Goal: Task Accomplishment & Management: Manage account settings

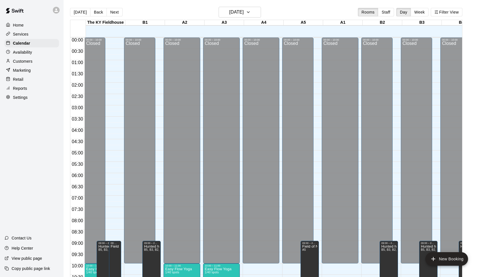
scroll to position [280, 0]
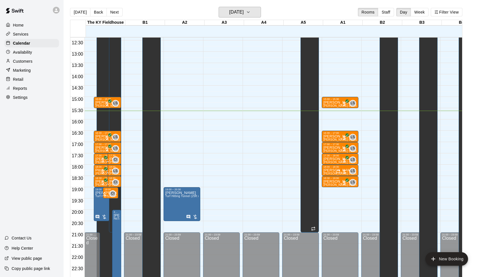
click at [244, 10] on h6 "[DATE]" at bounding box center [236, 12] width 14 height 8
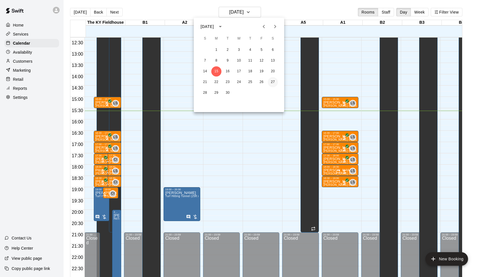
click at [272, 82] on button "27" at bounding box center [273, 82] width 10 height 10
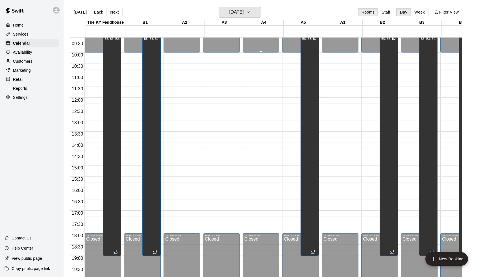
scroll to position [213, 0]
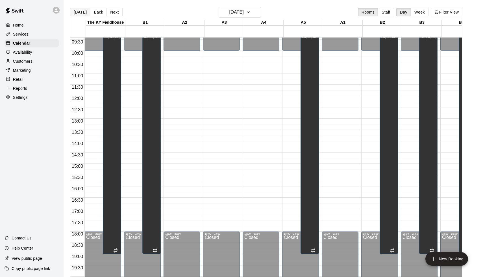
click at [79, 13] on button "[DATE]" at bounding box center [80, 12] width 20 height 8
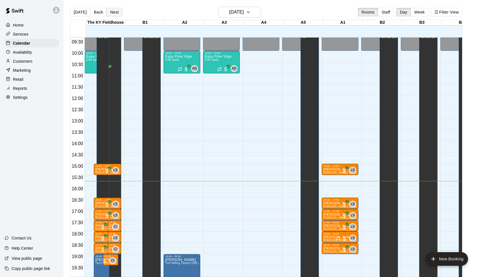
click at [114, 13] on button "Next" at bounding box center [114, 12] width 16 height 8
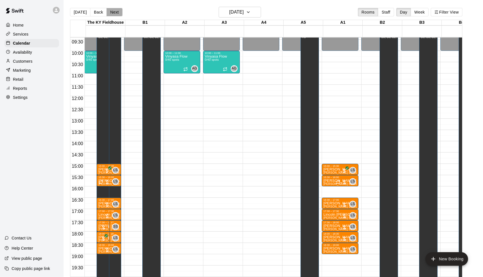
click at [114, 13] on button "Next" at bounding box center [114, 12] width 16 height 8
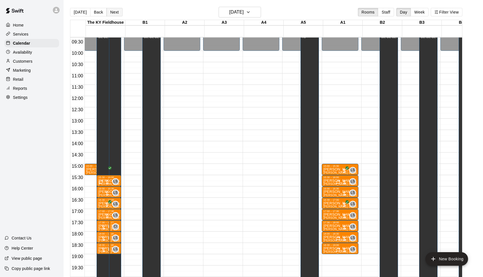
click at [119, 15] on button "Next" at bounding box center [114, 12] width 16 height 8
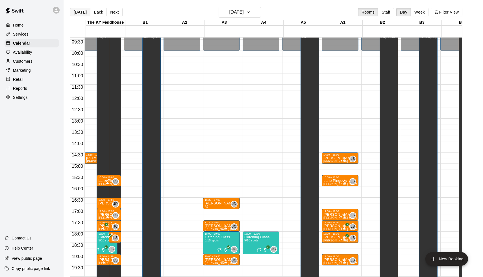
click at [77, 13] on button "[DATE]" at bounding box center [80, 12] width 20 height 8
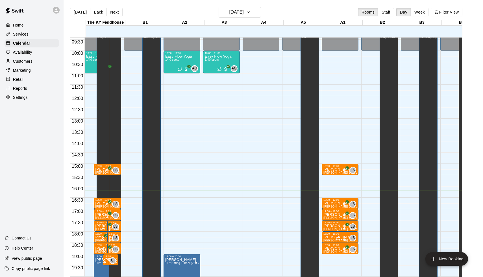
click at [25, 36] on p "Services" at bounding box center [21, 34] width 16 height 6
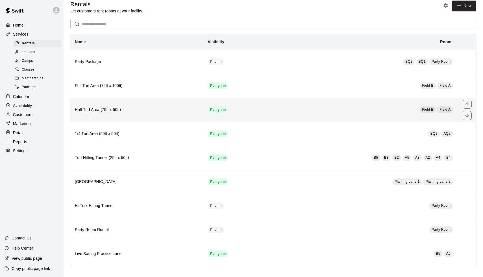
scroll to position [6, 0]
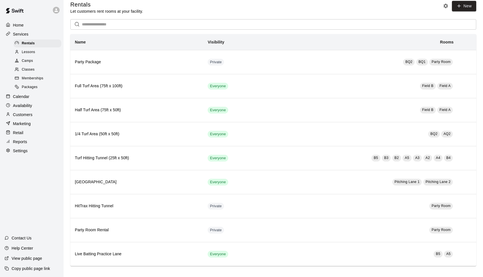
click at [36, 76] on span "Memberships" at bounding box center [32, 79] width 21 height 6
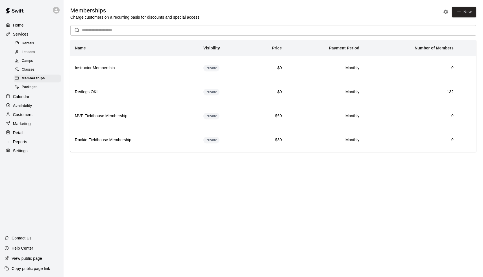
click at [30, 89] on div "Packages" at bounding box center [38, 87] width 48 height 8
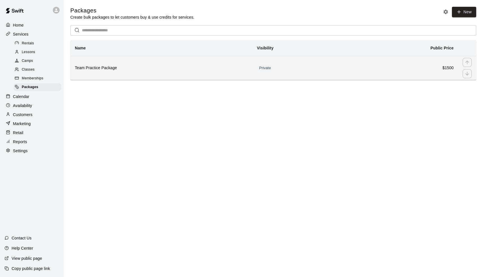
click at [175, 73] on th "Team Practice Package" at bounding box center [161, 68] width 182 height 24
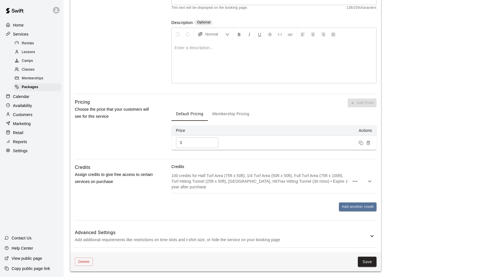
scroll to position [112, 0]
click at [368, 180] on icon "button" at bounding box center [369, 181] width 7 height 7
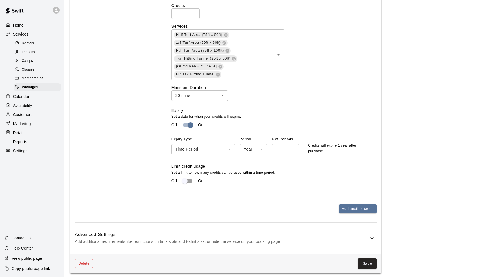
scroll to position [299, 0]
click at [16, 32] on p "Services" at bounding box center [21, 34] width 16 height 6
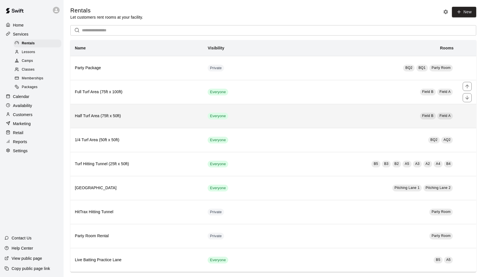
click at [173, 105] on th "Half Turf Area (75ft x 50ft)" at bounding box center [136, 116] width 133 height 24
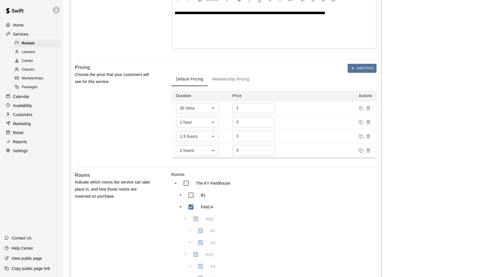
scroll to position [129, 0]
click at [363, 66] on button "Add Price" at bounding box center [362, 68] width 29 height 9
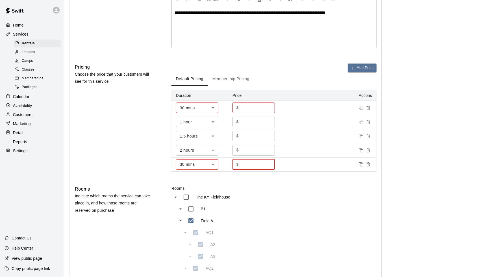
click at [247, 164] on input "*" at bounding box center [258, 164] width 34 height 10
click at [360, 164] on rect "Duplicate price" at bounding box center [361, 165] width 3 height 3
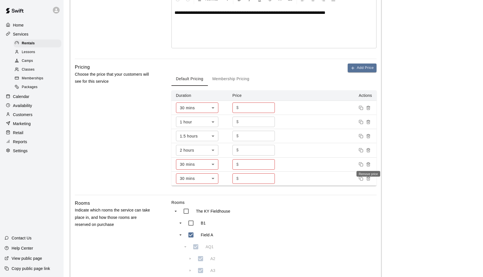
click at [369, 166] on button "Remove price" at bounding box center [368, 164] width 7 height 7
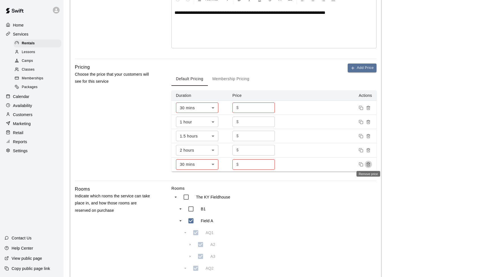
click at [369, 166] on button "Remove price" at bounding box center [368, 164] width 7 height 7
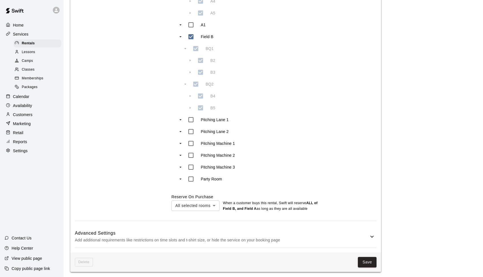
scroll to position [394, 0]
click at [371, 230] on div "Advanced Settings Add additional requirements like restrictions on time slots a…" at bounding box center [226, 237] width 302 height 22
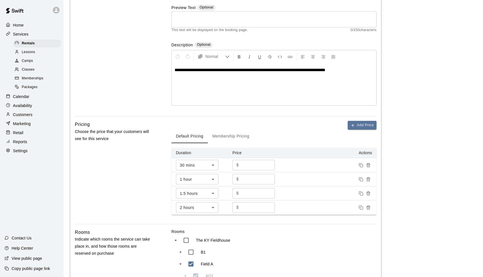
scroll to position [71, 0]
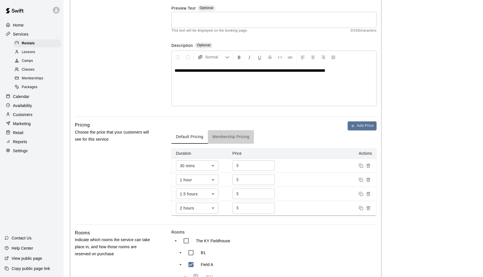
click at [234, 132] on button "Membership Pricing" at bounding box center [231, 137] width 46 height 14
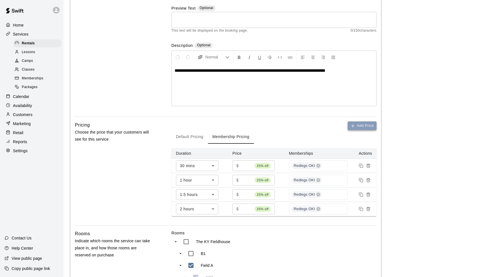
click at [368, 125] on button "Add Price" at bounding box center [362, 125] width 29 height 9
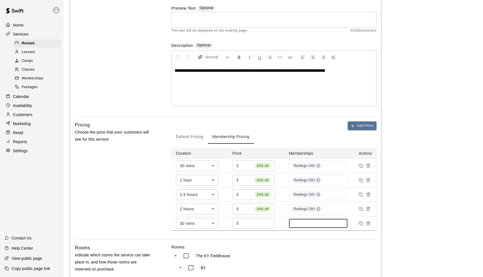
click at [306, 223] on input at bounding box center [318, 223] width 53 height 5
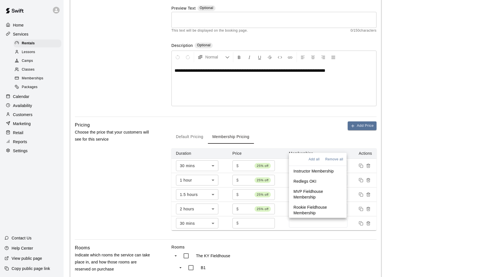
click at [257, 221] on input "*" at bounding box center [258, 223] width 34 height 10
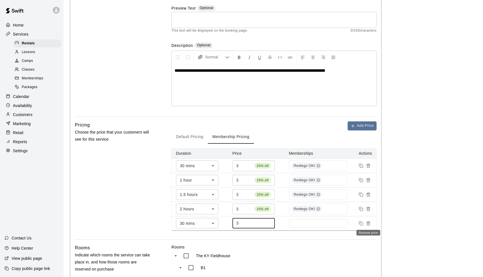
click at [370, 223] on icon "Remove price" at bounding box center [368, 223] width 5 height 5
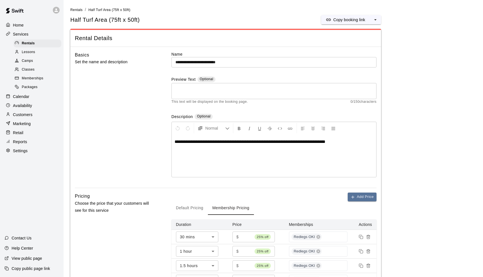
scroll to position [0, 0]
click at [36, 84] on span "Packages" at bounding box center [30, 87] width 16 height 6
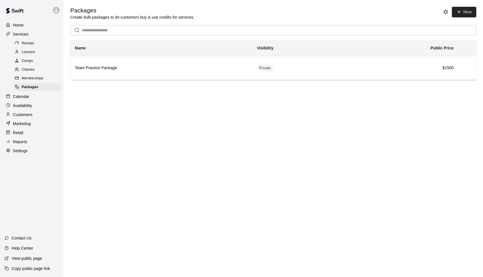
click at [36, 77] on span "Memberships" at bounding box center [32, 79] width 21 height 6
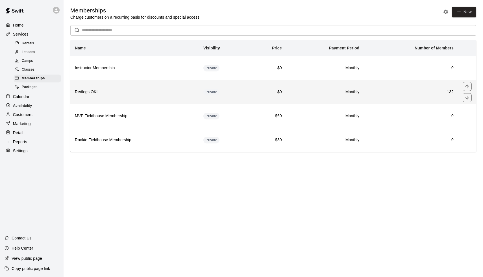
click at [154, 98] on th "Redlegs OKI" at bounding box center [134, 92] width 129 height 24
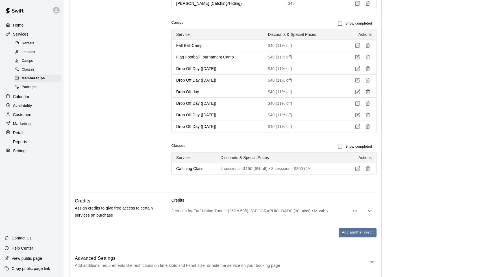
scroll to position [379, 0]
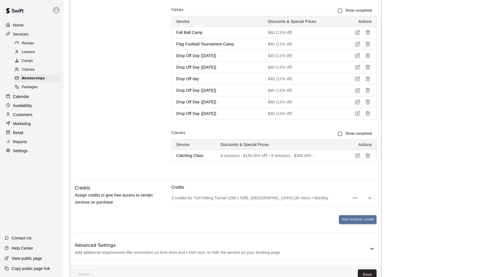
click at [371, 197] on icon "button" at bounding box center [369, 198] width 7 height 7
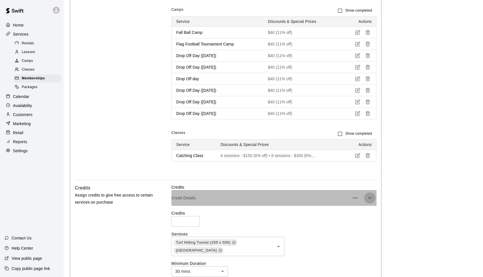
click at [371, 197] on icon "button" at bounding box center [369, 198] width 7 height 7
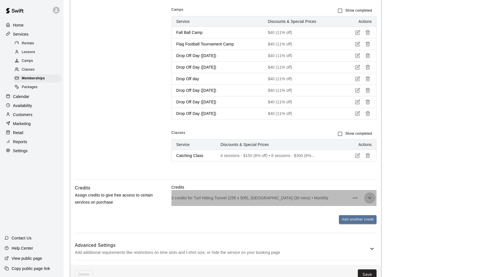
click at [371, 197] on icon "button" at bounding box center [369, 198] width 7 height 7
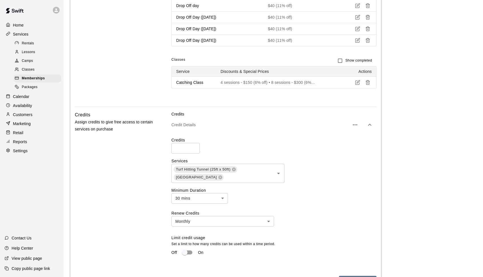
scroll to position [458, 0]
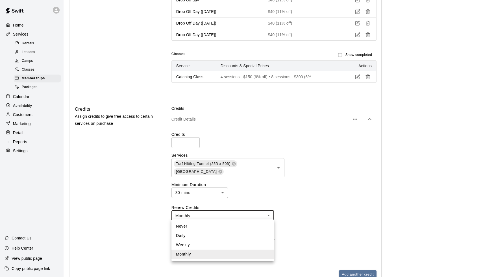
click at [309, 195] on div at bounding box center [241, 138] width 483 height 277
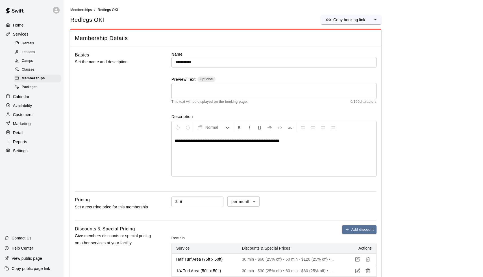
scroll to position [0, 0]
click at [23, 96] on p "Calendar" at bounding box center [21, 97] width 16 height 6
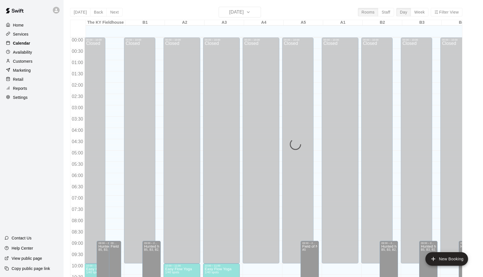
scroll to position [280, 0]
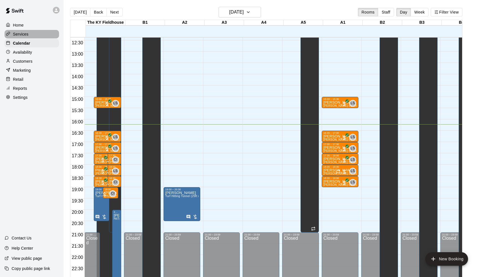
click at [37, 38] on div "Services" at bounding box center [32, 34] width 55 height 8
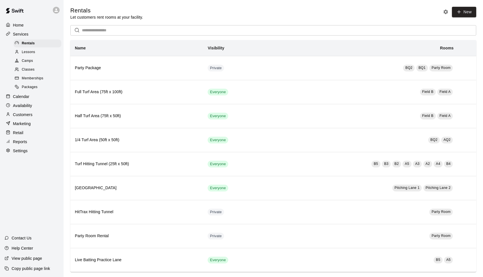
click at [19, 95] on p "Calendar" at bounding box center [21, 97] width 16 height 6
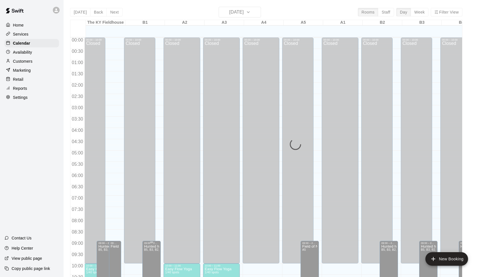
scroll to position [280, 0]
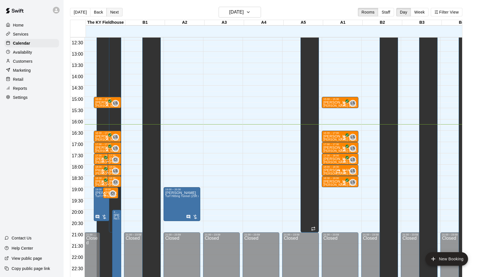
click at [118, 15] on button "Next" at bounding box center [114, 12] width 16 height 8
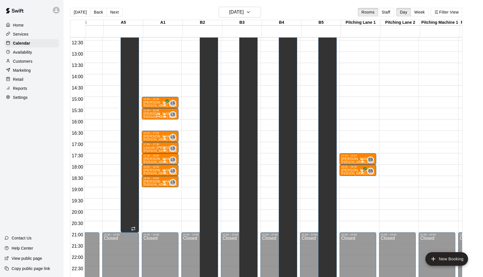
scroll to position [0, 0]
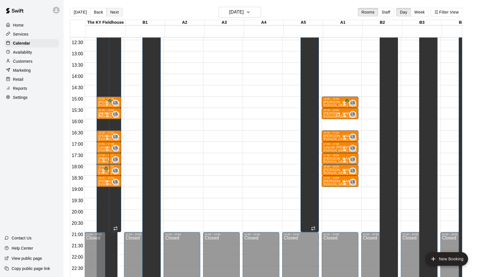
click at [117, 11] on button "Next" at bounding box center [114, 12] width 16 height 8
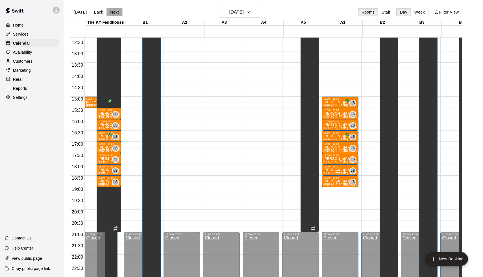
click at [117, 11] on button "Next" at bounding box center [114, 12] width 16 height 8
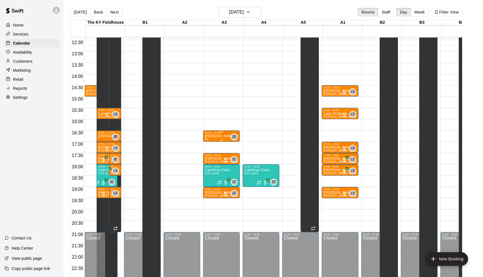
click at [228, 136] on p "[PERSON_NAME] Softball (Hitting/Catching)" at bounding box center [221, 136] width 33 height 0
click at [210, 144] on icon "edit" at bounding box center [211, 142] width 5 height 5
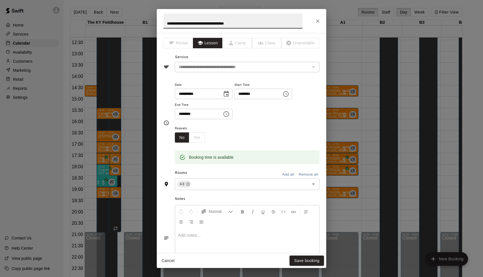
click at [362, 68] on div "**********" at bounding box center [241, 138] width 483 height 277
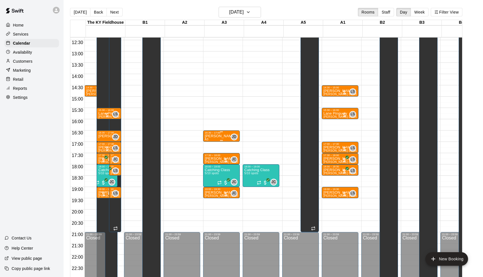
click at [227, 136] on p "[PERSON_NAME] Softball (Hitting/Catching)" at bounding box center [221, 136] width 33 height 0
click at [212, 152] on button "edit" at bounding box center [211, 155] width 11 height 11
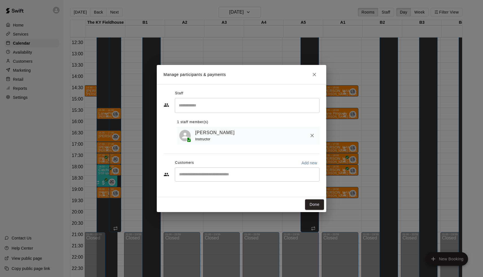
click at [339, 128] on div "Manage participants & payments Staff ​ 1 staff member(s) [PERSON_NAME] Instruct…" at bounding box center [241, 138] width 483 height 277
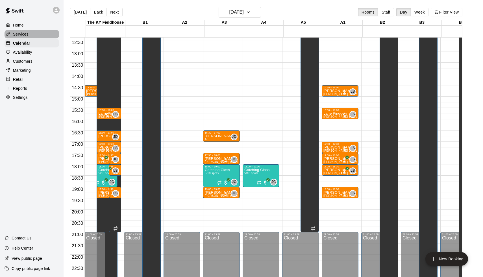
click at [24, 35] on p "Services" at bounding box center [21, 34] width 16 height 6
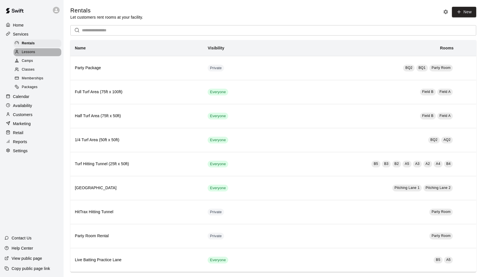
click at [27, 53] on span "Lessons" at bounding box center [29, 52] width 14 height 6
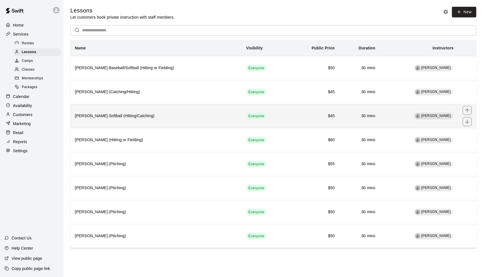
click at [128, 114] on h6 "[PERSON_NAME] Softball (Hitting/Catching)" at bounding box center [156, 116] width 162 height 6
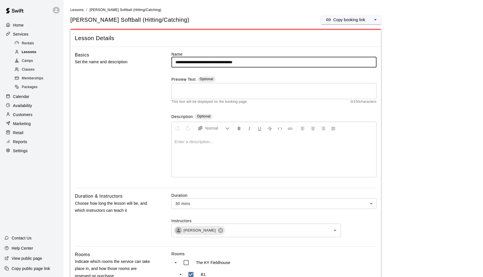
click at [33, 53] on span "Lessons" at bounding box center [29, 52] width 15 height 6
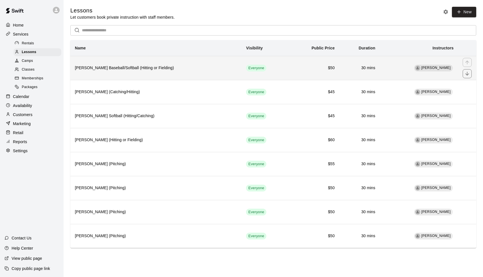
click at [102, 68] on h6 "[PERSON_NAME] Baseball/Softball (Hitting or Fielding)" at bounding box center [156, 68] width 162 height 6
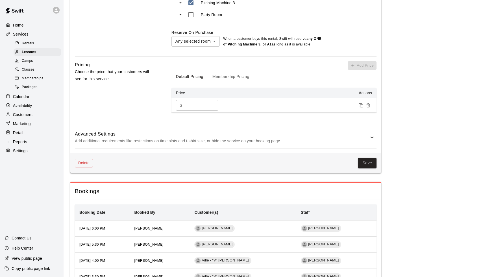
scroll to position [528, 0]
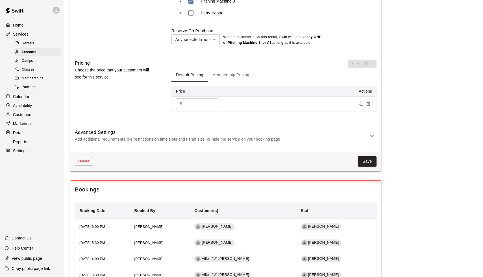
click at [368, 136] on p "Add additional requirements like restrictions on time slots and t-shirt size, o…" at bounding box center [222, 139] width 294 height 7
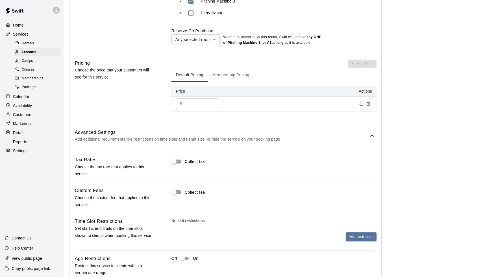
click at [368, 136] on p "Add additional requirements like restrictions on time slots and t-shirt size, o…" at bounding box center [222, 139] width 294 height 7
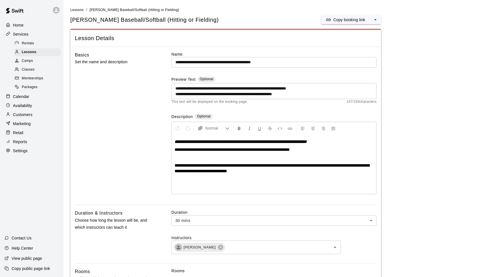
scroll to position [0, 0]
click at [21, 52] on div at bounding box center [18, 52] width 7 height 5
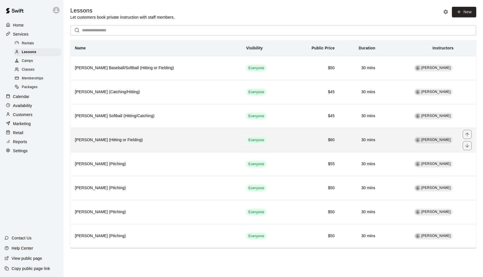
click at [149, 137] on h6 "[PERSON_NAME] (Hitting or Fielding)" at bounding box center [156, 140] width 162 height 6
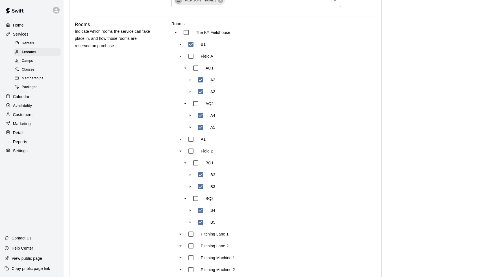
scroll to position [148, 0]
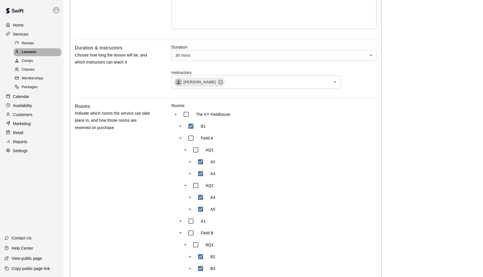
click at [31, 53] on span "Lessons" at bounding box center [29, 52] width 15 height 6
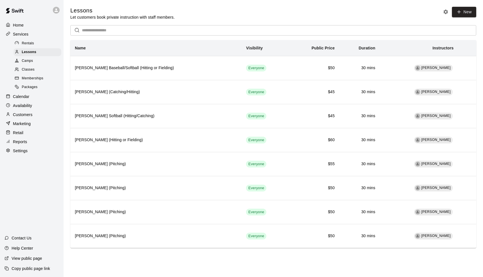
click at [21, 33] on p "Services" at bounding box center [21, 34] width 16 height 6
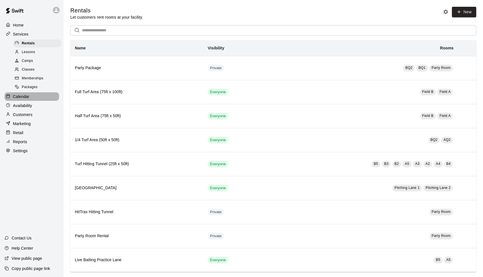
click at [25, 94] on p "Calendar" at bounding box center [21, 97] width 16 height 6
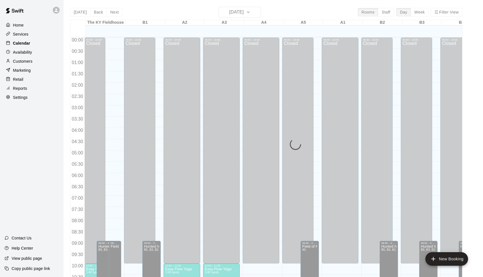
scroll to position [280, 0]
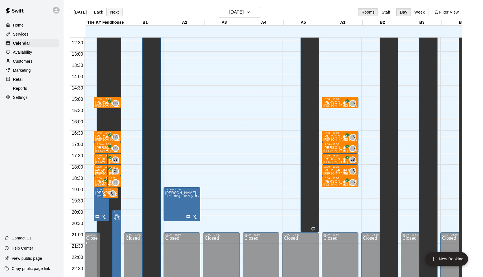
click at [116, 14] on button "Next" at bounding box center [114, 12] width 16 height 8
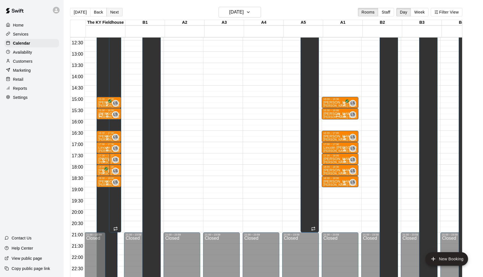
click at [116, 14] on button "Next" at bounding box center [114, 12] width 16 height 8
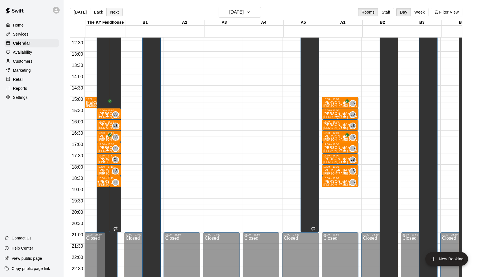
click at [115, 16] on button "Next" at bounding box center [114, 12] width 16 height 8
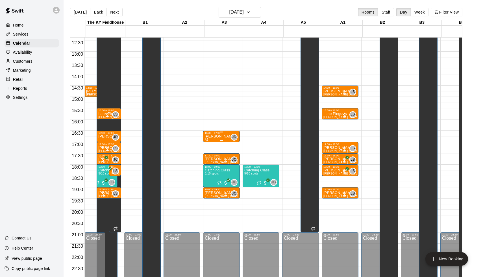
click at [225, 140] on div "[PERSON_NAME] Softball (Hitting/Catching) A3" at bounding box center [221, 272] width 33 height 277
click at [213, 153] on img "edit" at bounding box center [211, 154] width 6 height 6
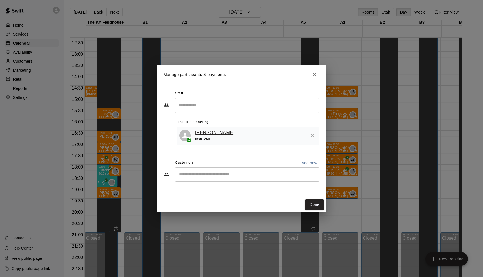
click at [209, 132] on link "[PERSON_NAME]" at bounding box center [215, 132] width 40 height 7
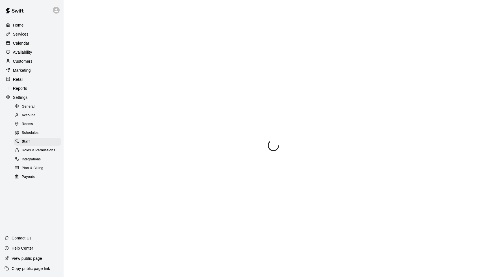
select select "**"
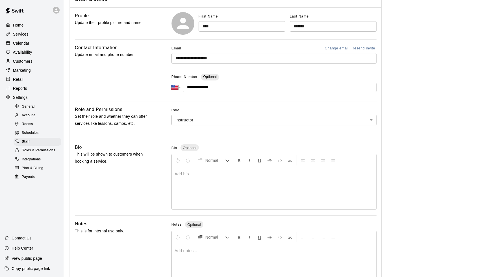
scroll to position [56, 0]
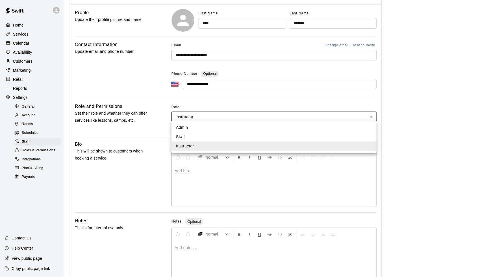
click at [247, 117] on body "**********" at bounding box center [241, 130] width 483 height 372
click at [232, 91] on div at bounding box center [241, 138] width 483 height 277
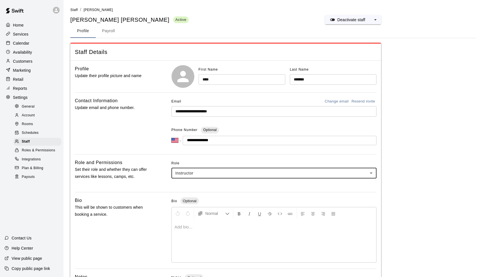
scroll to position [0, 0]
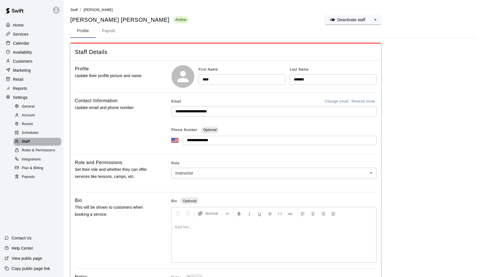
click at [29, 141] on span "Staff" at bounding box center [26, 142] width 8 height 6
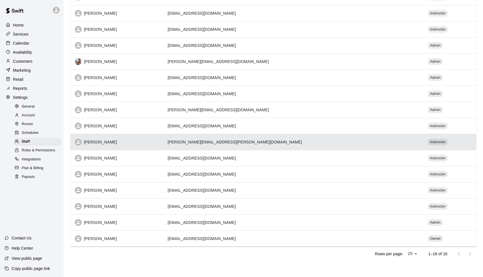
scroll to position [85, 0]
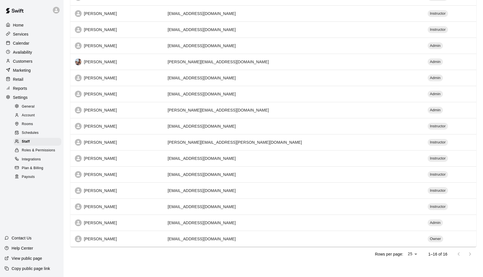
click at [27, 175] on span "Payouts" at bounding box center [28, 177] width 13 height 6
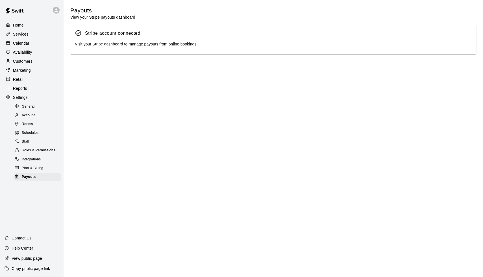
click at [15, 35] on p "Services" at bounding box center [21, 34] width 16 height 6
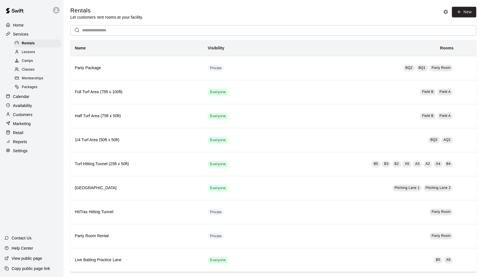
click at [29, 76] on span "Memberships" at bounding box center [32, 79] width 21 height 6
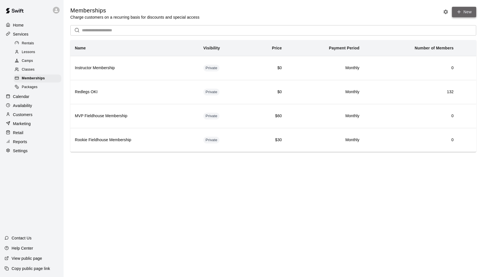
click at [466, 12] on link "New" at bounding box center [464, 12] width 24 height 10
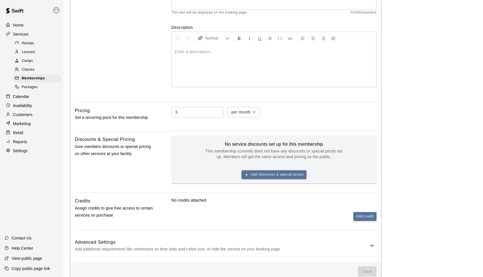
scroll to position [88, 0]
type input "**********"
click at [368, 216] on button "Add credit" at bounding box center [364, 216] width 23 height 9
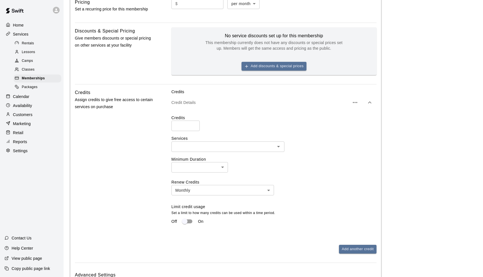
scroll to position [208, 0]
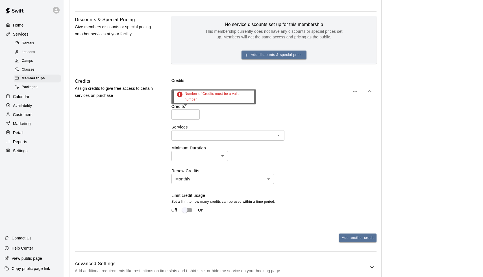
click at [181, 114] on input "number" at bounding box center [185, 114] width 28 height 10
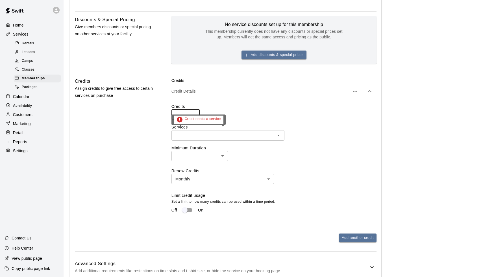
click at [189, 133] on input "text" at bounding box center [223, 135] width 100 height 7
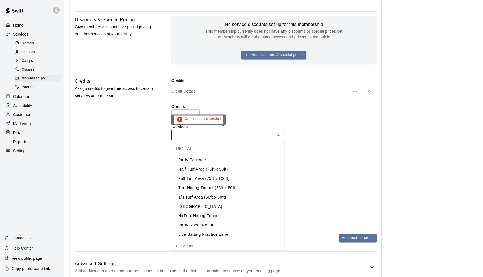
click at [316, 130] on div "​" at bounding box center [273, 135] width 205 height 10
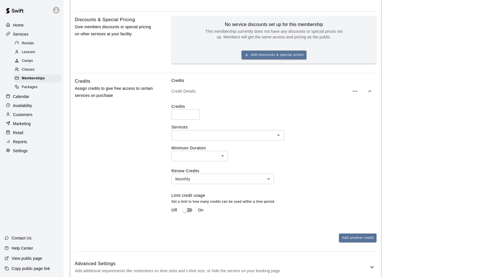
click at [303, 199] on p "Set a limit to how many credits can be used within a time period." at bounding box center [273, 202] width 205 height 6
click at [196, 158] on body "**********" at bounding box center [241, 52] width 483 height 521
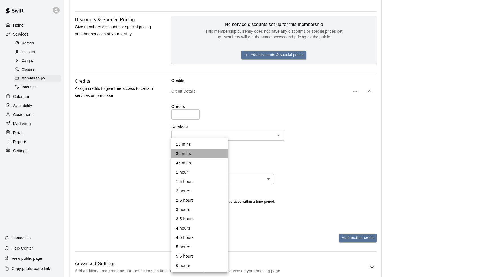
click at [195, 156] on li "30 mins" at bounding box center [199, 153] width 56 height 9
type input "**"
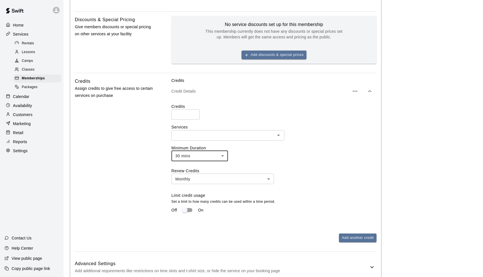
click at [195, 178] on body "**********" at bounding box center [241, 52] width 483 height 521
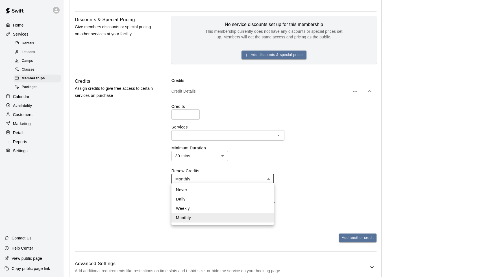
click at [195, 178] on div at bounding box center [241, 138] width 483 height 277
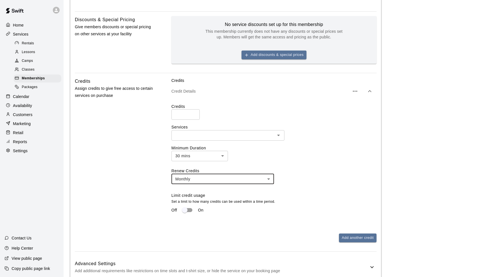
click at [192, 179] on body "**********" at bounding box center [241, 52] width 483 height 521
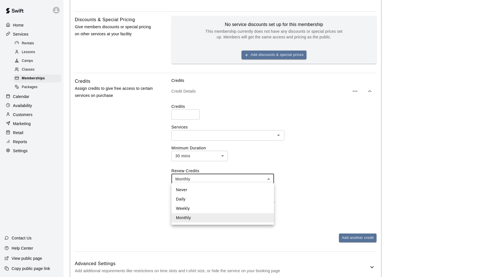
click at [188, 187] on li "Never" at bounding box center [222, 189] width 103 height 9
type input "*****"
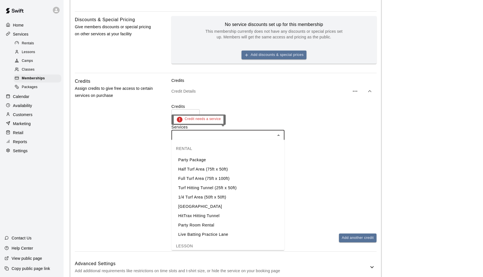
click at [192, 133] on input "text" at bounding box center [223, 135] width 100 height 7
click at [196, 171] on li "Half Turf Area (75ft x 50ft)" at bounding box center [227, 169] width 113 height 9
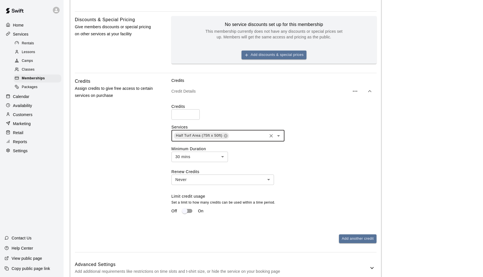
click at [241, 136] on input "text" at bounding box center [248, 135] width 36 height 7
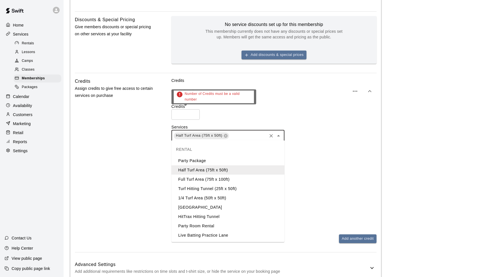
click at [186, 112] on input "number" at bounding box center [185, 114] width 28 height 10
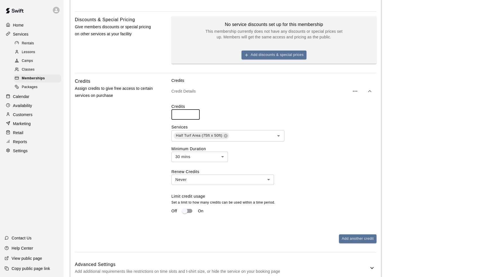
click at [193, 112] on input "*" at bounding box center [185, 114] width 28 height 10
type input "*"
click at [193, 112] on input "*" at bounding box center [185, 114] width 28 height 10
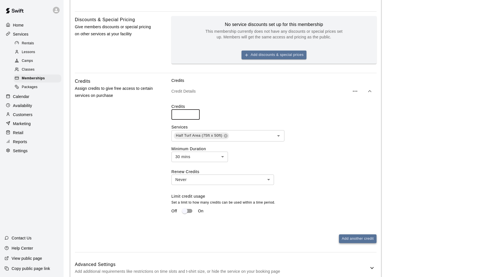
click at [350, 236] on button "Add another credit" at bounding box center [358, 238] width 38 height 9
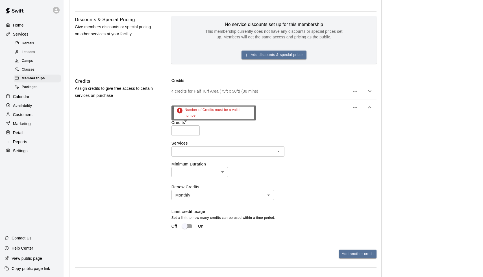
click at [178, 128] on input "number" at bounding box center [185, 130] width 28 height 10
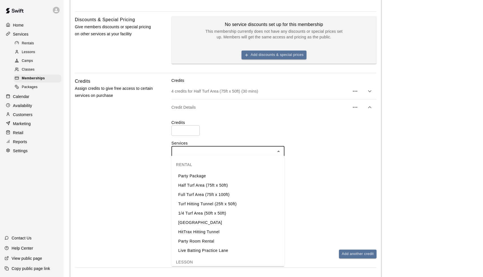
click at [187, 150] on input "text" at bounding box center [223, 151] width 100 height 7
click at [189, 203] on li "Turf Hitting Tunnel (25ft x 50ft)" at bounding box center [227, 203] width 113 height 9
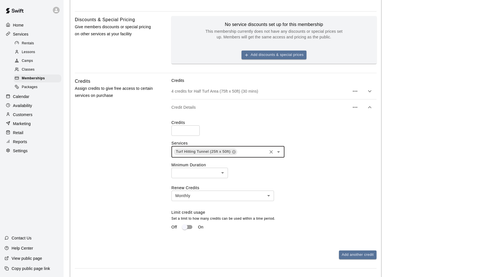
click at [179, 130] on input "*" at bounding box center [185, 130] width 28 height 10
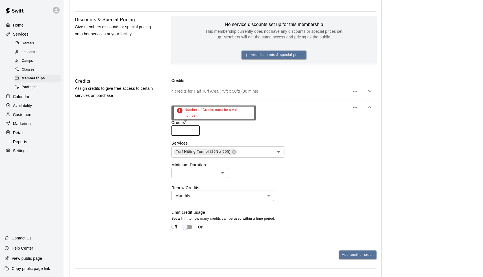
type input "*"
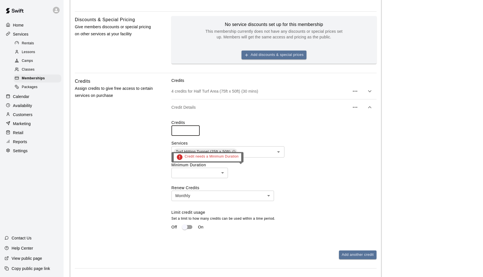
click at [188, 173] on body "**********" at bounding box center [241, 61] width 483 height 538
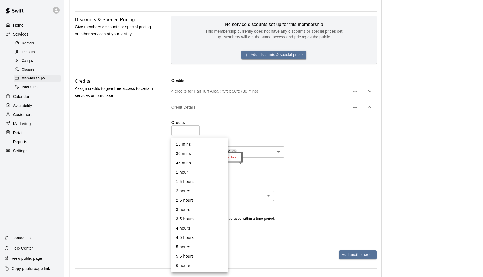
click at [188, 154] on li "30 mins" at bounding box center [199, 153] width 56 height 9
type input "**"
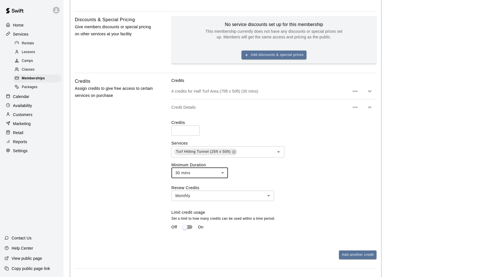
click at [208, 194] on body "**********" at bounding box center [241, 61] width 483 height 538
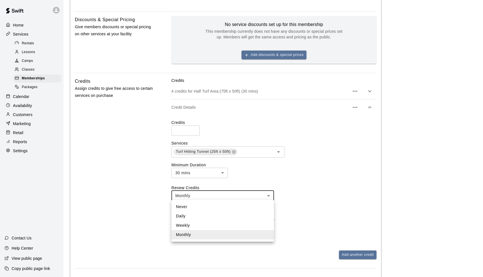
click at [200, 204] on li "Never" at bounding box center [222, 206] width 103 height 9
type input "*****"
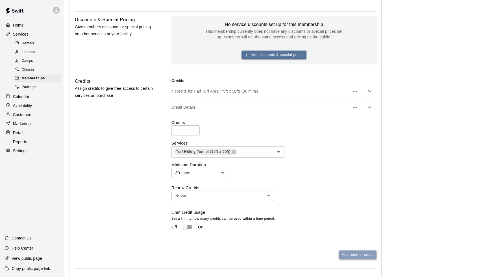
click at [354, 252] on button "Add another credit" at bounding box center [358, 255] width 38 height 9
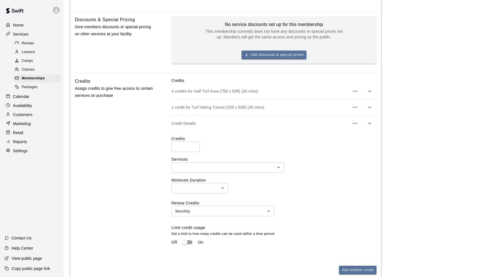
click at [179, 153] on div "Credits ​ Services ​ Minimum Duration ​ ​ Renew Credits Monthly ******* ​ Limit…" at bounding box center [273, 194] width 205 height 116
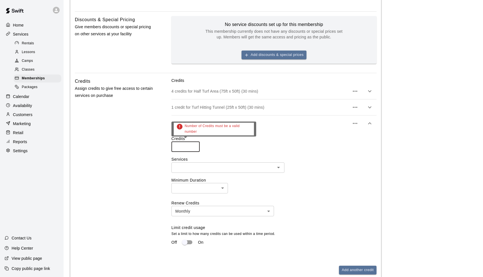
click at [182, 148] on input "number" at bounding box center [185, 147] width 28 height 10
click at [226, 162] on div "​" at bounding box center [227, 167] width 113 height 10
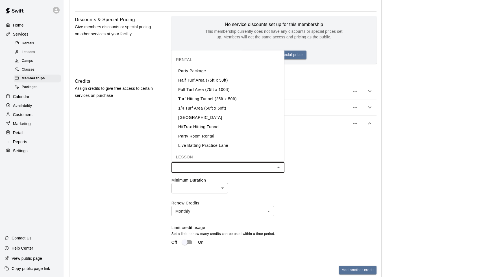
click at [207, 107] on li "1/4 Turf Area (50ft x 50ft)" at bounding box center [227, 107] width 113 height 9
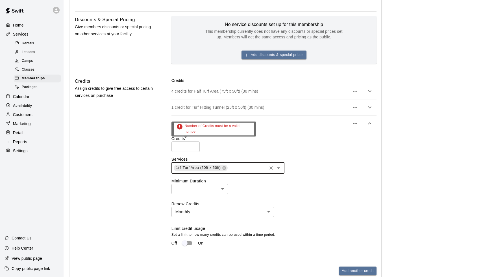
click at [184, 149] on input "number" at bounding box center [185, 147] width 28 height 10
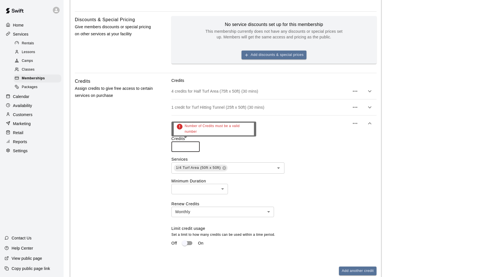
type input "*"
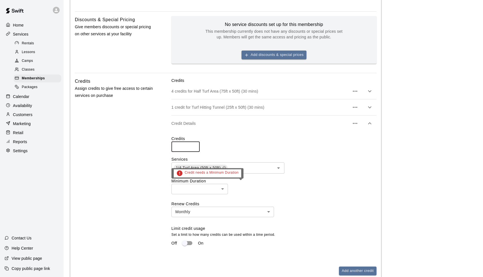
click at [190, 188] on body "**********" at bounding box center [241, 69] width 483 height 554
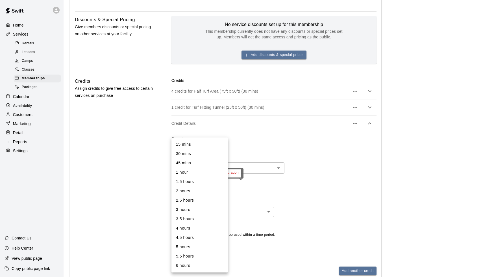
click at [182, 154] on li "30 mins" at bounding box center [199, 153] width 56 height 9
type input "**"
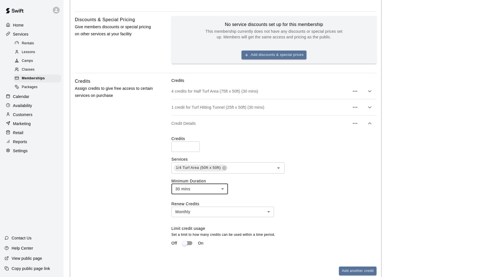
click at [230, 208] on body "**********" at bounding box center [241, 69] width 483 height 554
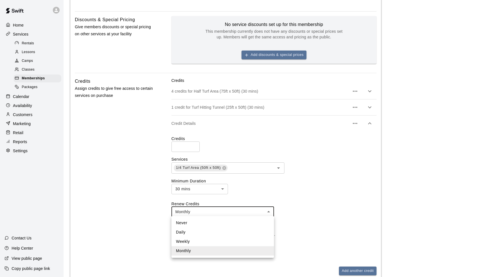
click at [185, 219] on li "Never" at bounding box center [222, 222] width 103 height 9
type input "*****"
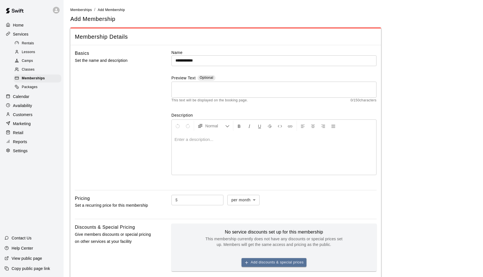
scroll to position [0, 0]
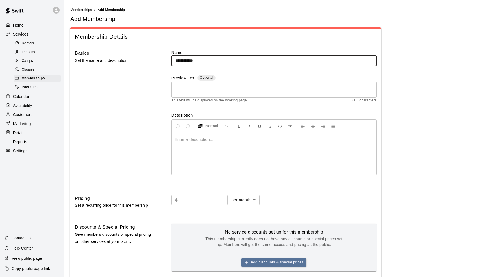
click at [218, 61] on input "**********" at bounding box center [273, 60] width 205 height 10
type input "**********"
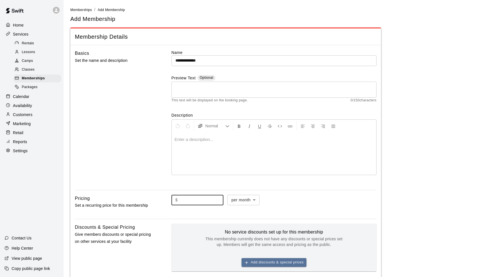
click at [198, 203] on input "text" at bounding box center [201, 200] width 43 height 10
click at [239, 201] on body "**********" at bounding box center [241, 277] width 483 height 554
click at [241, 228] on li "per year" at bounding box center [246, 229] width 32 height 9
type input "******"
click at [205, 201] on input "text" at bounding box center [201, 200] width 43 height 10
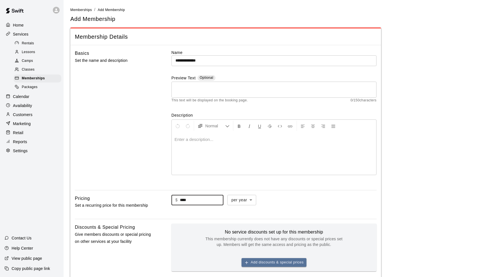
type input "****"
click at [283, 201] on div "$ **** ​ per year ****** ​" at bounding box center [273, 200] width 205 height 11
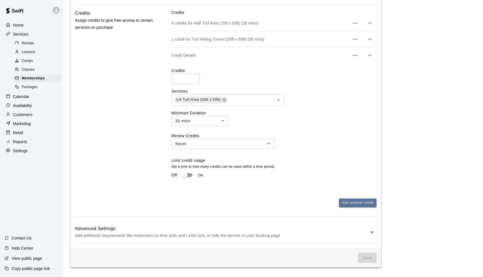
scroll to position [275, 0]
click at [301, 232] on p "Add additional requirements like restrictions on time slots and t-shirt size, o…" at bounding box center [222, 235] width 294 height 7
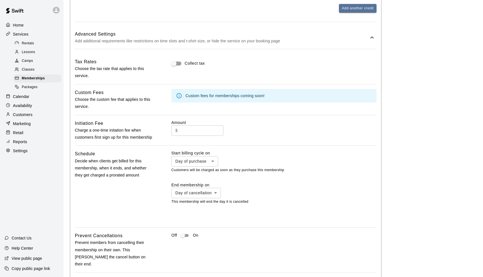
scroll to position [482, 0]
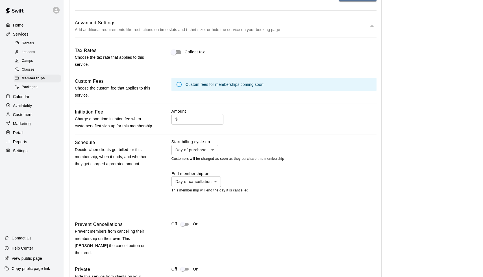
click at [194, 114] on input "text" at bounding box center [201, 119] width 43 height 10
type input "*"
click at [233, 138] on div at bounding box center [241, 138] width 483 height 277
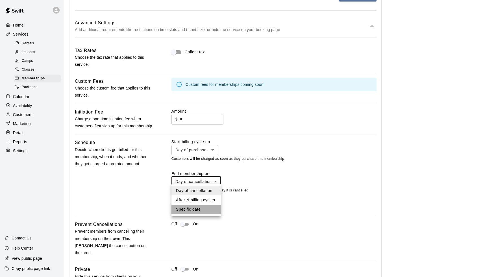
click at [187, 209] on li "Specific date" at bounding box center [195, 209] width 49 height 9
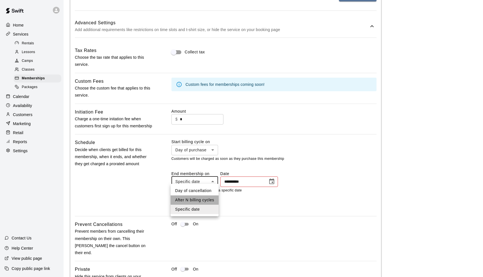
click at [197, 199] on li "After N billing cycles" at bounding box center [195, 199] width 48 height 9
type input "*********"
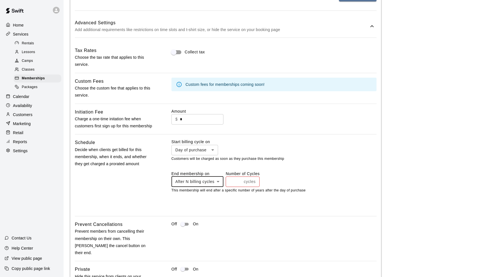
click at [245, 179] on p "cycles" at bounding box center [250, 182] width 12 height 6
type input "*"
click at [239, 179] on input "*" at bounding box center [234, 182] width 16 height 10
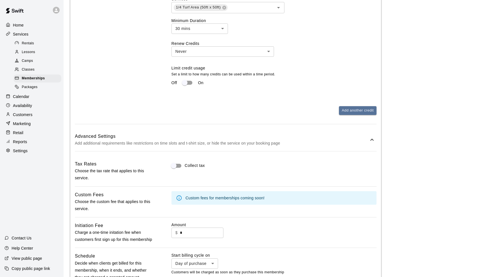
scroll to position [348, 0]
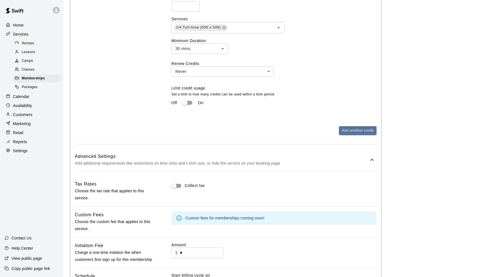
click at [367, 154] on h6 "Advanced Settings" at bounding box center [222, 156] width 294 height 7
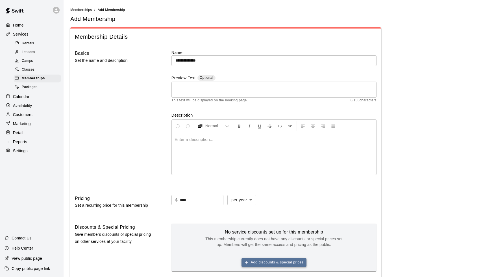
scroll to position [0, 0]
click at [220, 58] on input "**********" at bounding box center [273, 60] width 205 height 10
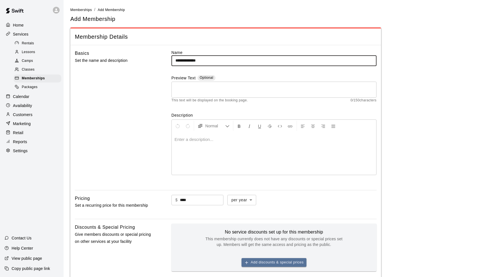
click at [220, 58] on input "**********" at bounding box center [273, 60] width 205 height 10
click at [208, 62] on input "**********" at bounding box center [273, 60] width 205 height 10
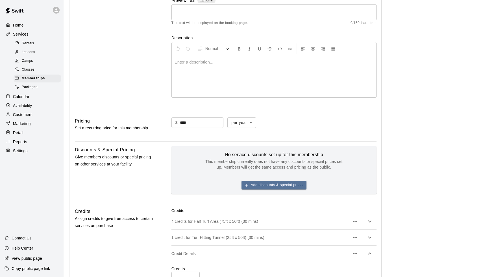
scroll to position [87, 0]
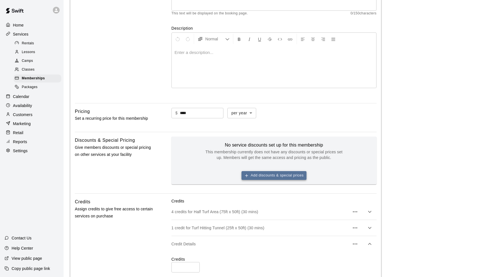
type input "**********"
click at [261, 178] on button "Add discounts & special prices" at bounding box center [273, 175] width 65 height 9
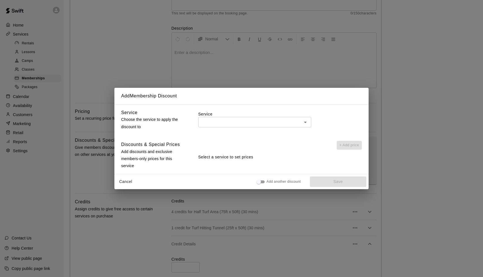
click at [214, 128] on div "Service ​" at bounding box center [280, 120] width 164 height 23
click at [217, 118] on div "​" at bounding box center [254, 122] width 113 height 10
click at [249, 106] on div "Service Choose the service to apply the discount to Service ​ Discounts & Speci…" at bounding box center [241, 139] width 254 height 70
click at [134, 184] on button "Cancel" at bounding box center [126, 182] width 18 height 10
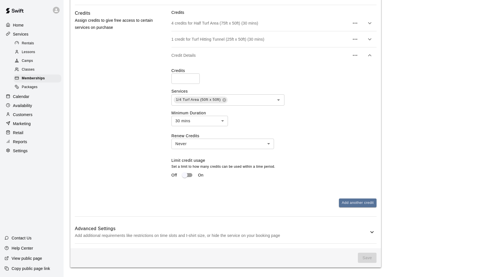
scroll to position [275, 0]
click at [271, 203] on div "Add another credit" at bounding box center [273, 203] width 205 height 9
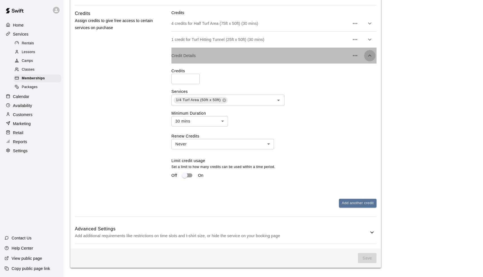
click at [370, 54] on icon "button" at bounding box center [369, 55] width 7 height 7
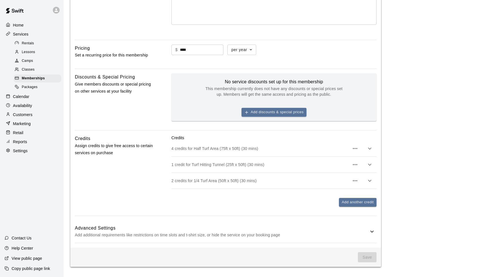
scroll to position [150, 0]
click at [366, 232] on p "Add additional requirements like restrictions on time slots and t-shirt size, o…" at bounding box center [222, 235] width 294 height 7
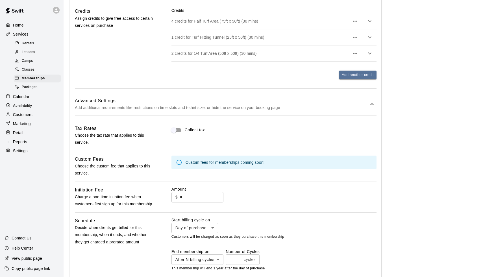
scroll to position [285, 0]
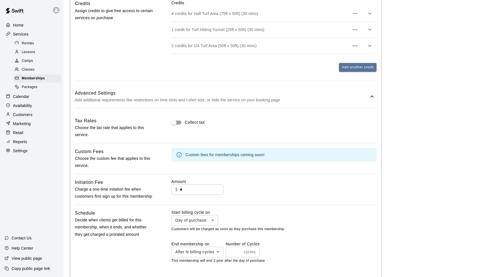
click at [194, 154] on div "Custom fees for memberships coming soon!" at bounding box center [225, 155] width 79 height 10
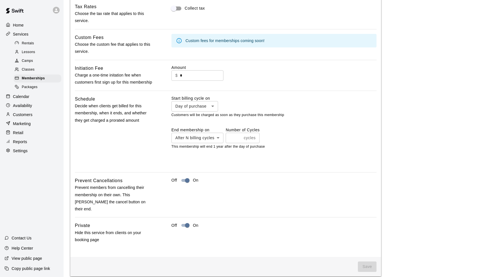
scroll to position [396, 0]
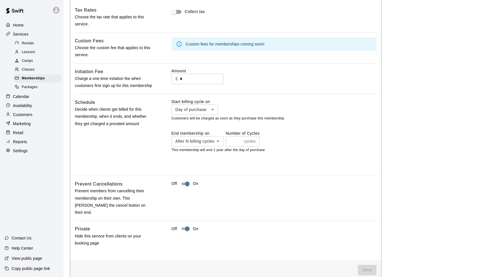
click at [366, 265] on span "Save" at bounding box center [367, 270] width 19 height 10
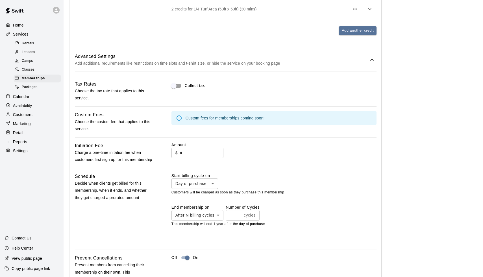
scroll to position [322, 0]
click at [250, 118] on div "Custom fees for memberships coming soon!" at bounding box center [225, 118] width 79 height 10
click at [179, 116] on icon at bounding box center [179, 118] width 6 height 6
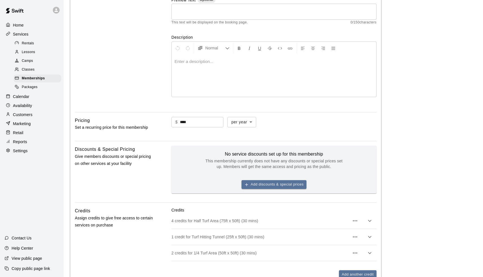
scroll to position [77, 0]
click at [241, 123] on body "**********" at bounding box center [241, 266] width 483 height 687
click at [241, 123] on div at bounding box center [241, 138] width 483 height 277
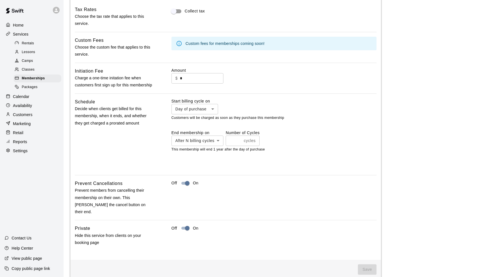
scroll to position [397, 0]
click at [368, 264] on span "Save" at bounding box center [367, 269] width 19 height 10
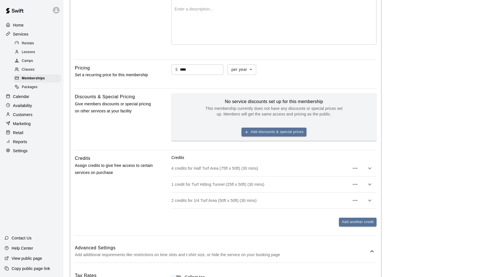
scroll to position [130, 0]
click at [293, 134] on button "Add discounts & special prices" at bounding box center [273, 132] width 65 height 9
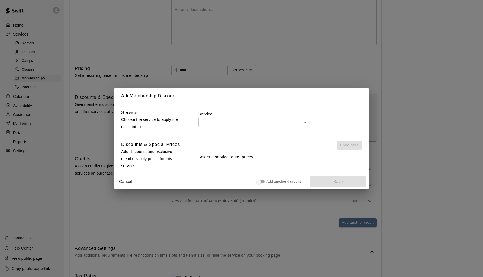
click at [265, 124] on input "text" at bounding box center [250, 122] width 100 height 7
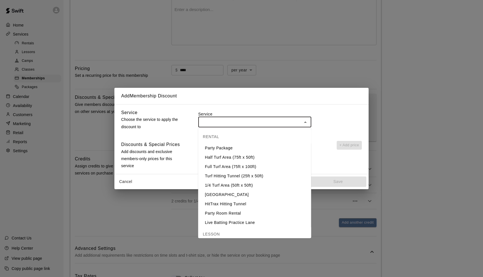
scroll to position [0, 0]
click at [369, 122] on div "Add Membership Discount Service Choose the service to apply the discount to Ser…" at bounding box center [241, 138] width 483 height 277
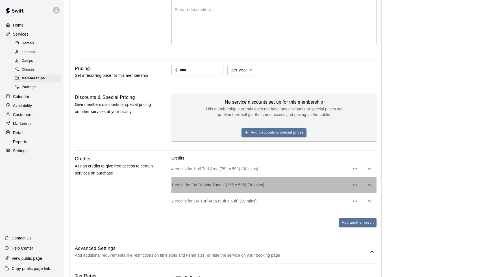
click at [234, 177] on div "1 credit for Turf Hitting Tunnel (25ft x 50ft) (30 mins)" at bounding box center [273, 185] width 205 height 16
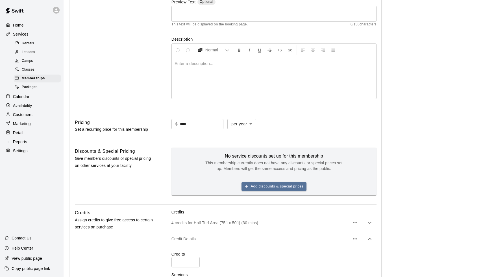
scroll to position [73, 0]
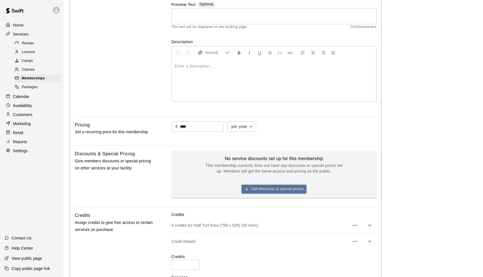
click at [151, 133] on p "Set a recurring price for this membership" at bounding box center [114, 132] width 79 height 7
click at [139, 130] on p "Set a recurring price for this membership" at bounding box center [114, 132] width 79 height 7
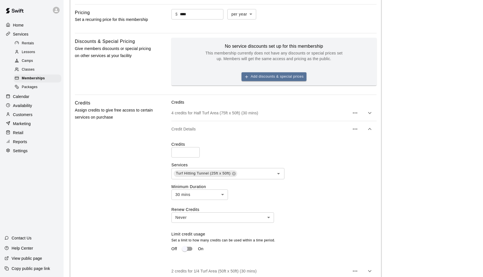
scroll to position [190, 0]
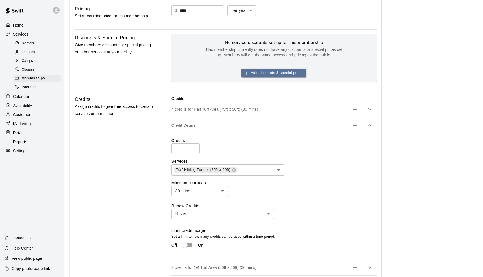
click at [369, 122] on icon "button" at bounding box center [369, 125] width 7 height 7
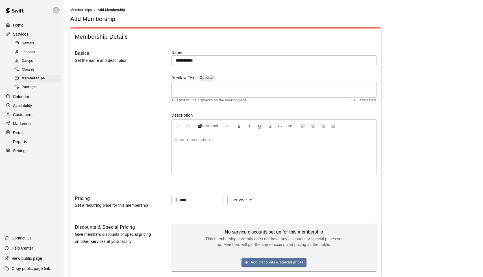
scroll to position [0, 0]
drag, startPoint x: 193, startPoint y: 203, endPoint x: 174, endPoint y: 203, distance: 18.6
click at [174, 203] on div "$ **** ​" at bounding box center [197, 200] width 52 height 10
drag, startPoint x: 192, startPoint y: 201, endPoint x: 168, endPoint y: 195, distance: 25.1
click at [168, 195] on div "Pricing Set a recurring price for this membership $ **** ​ per year ****** ​" at bounding box center [226, 205] width 302 height 20
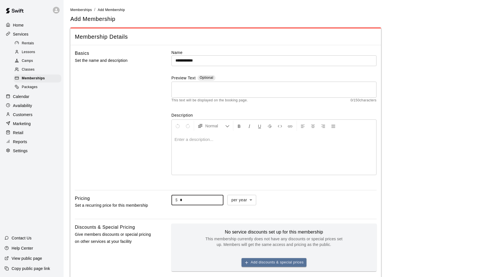
type input "*"
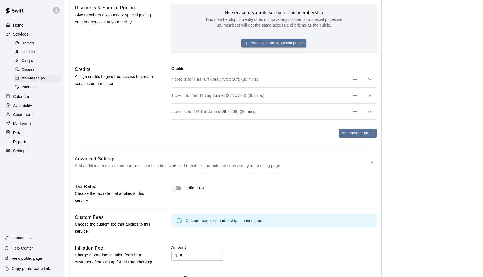
scroll to position [219, 0]
click at [369, 164] on icon at bounding box center [372, 163] width 7 height 7
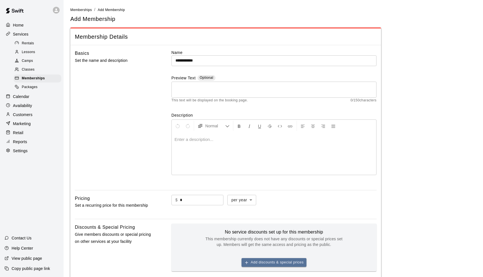
scroll to position [0, 0]
click at [30, 86] on span "Packages" at bounding box center [30, 87] width 16 height 6
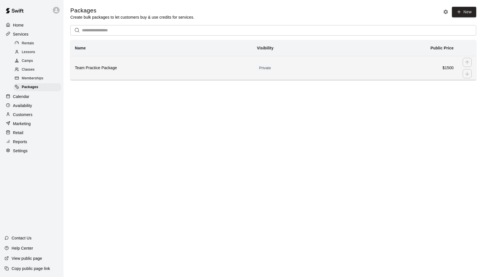
click at [245, 77] on th "Team Practice Package" at bounding box center [161, 68] width 182 height 24
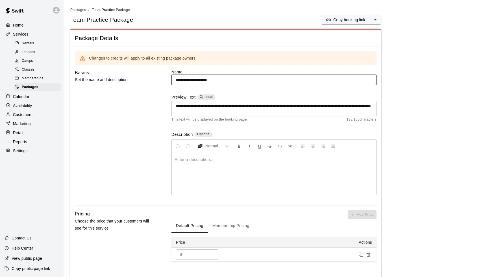
click at [33, 76] on span "Memberships" at bounding box center [32, 79] width 21 height 6
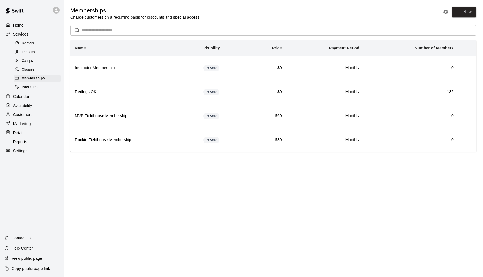
click at [47, 84] on div "Packages" at bounding box center [38, 87] width 48 height 8
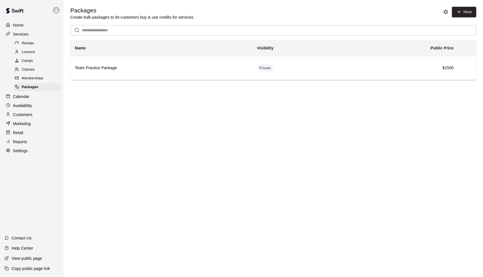
click at [205, 80] on main "Packages Create bulk packages to let customers buy & use credits for services. …" at bounding box center [273, 48] width 419 height 96
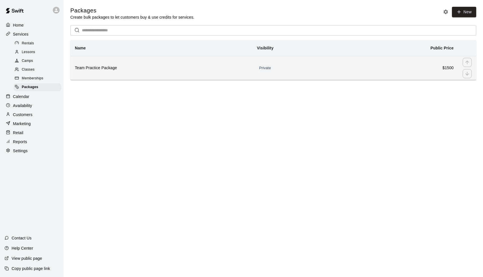
click at [209, 65] on h6 "Team Practice Package" at bounding box center [161, 68] width 173 height 6
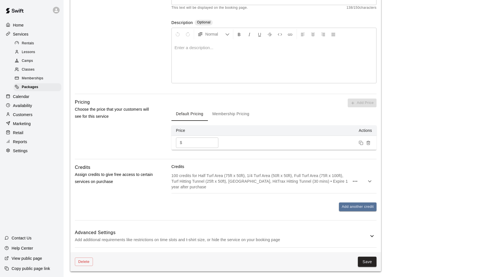
scroll to position [112, 0]
click at [369, 178] on icon "button" at bounding box center [369, 181] width 7 height 7
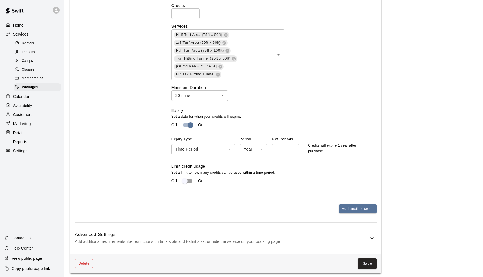
scroll to position [299, 0]
click at [10, 34] on div at bounding box center [9, 34] width 7 height 5
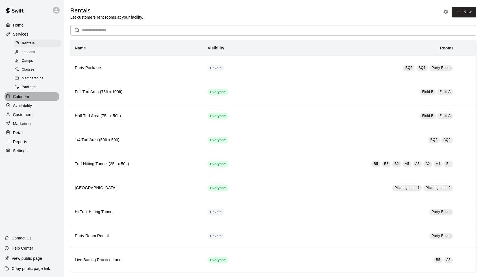
click at [21, 94] on p "Calendar" at bounding box center [21, 97] width 16 height 6
click at [21, 147] on div "Settings" at bounding box center [32, 151] width 55 height 8
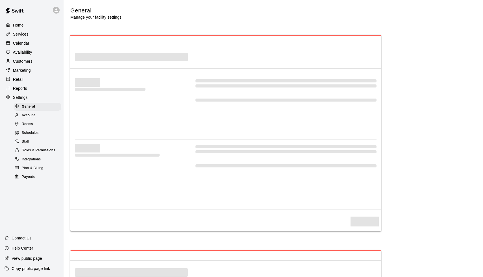
click at [21, 94] on div "Settings" at bounding box center [32, 97] width 55 height 8
select select "**"
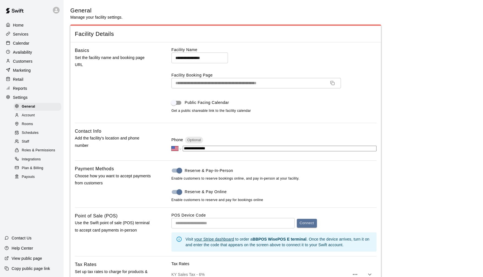
scroll to position [1038, 0]
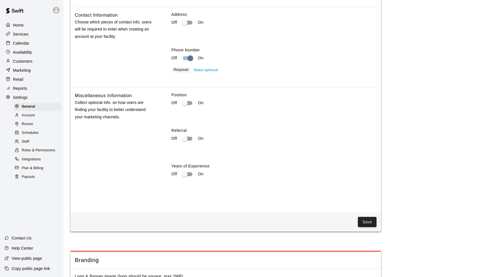
click at [13, 43] on p "Calendar" at bounding box center [21, 43] width 16 height 6
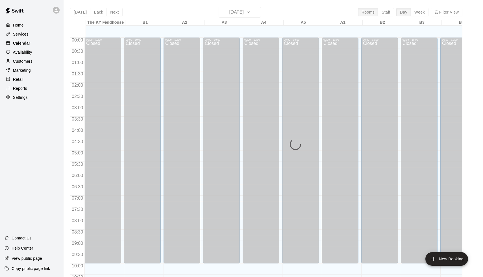
scroll to position [280, 0]
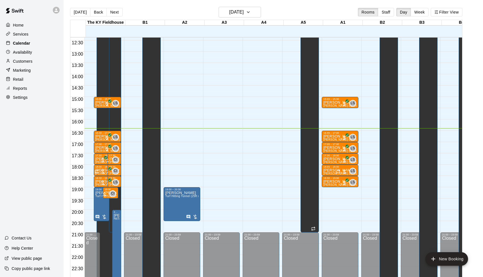
click at [14, 39] on div "Calendar" at bounding box center [32, 43] width 55 height 8
click at [229, 13] on h6 "[DATE]" at bounding box center [236, 12] width 14 height 8
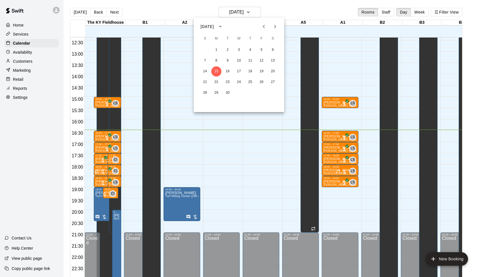
click at [246, 12] on div at bounding box center [241, 138] width 483 height 277
